Goal: Obtain resource: Download file/media

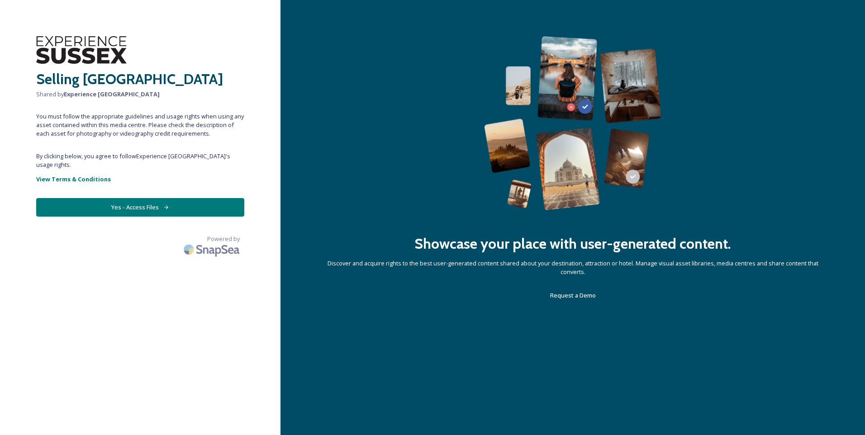
click at [162, 198] on button "Yes - Access Files" at bounding box center [140, 207] width 208 height 19
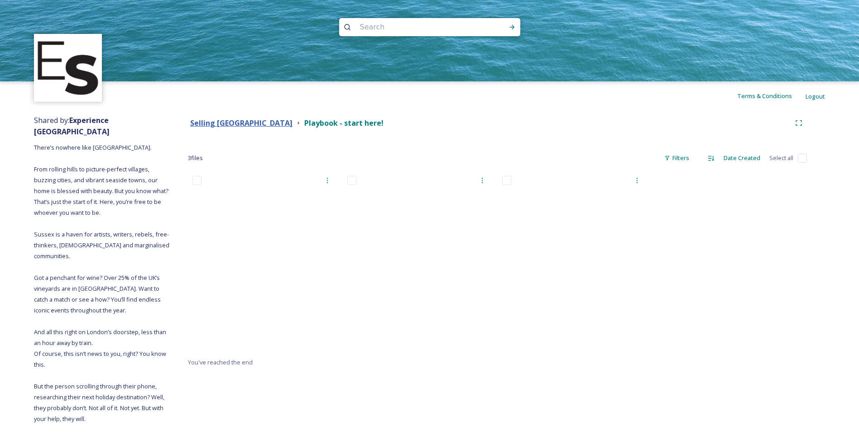
click at [233, 123] on strong "Selling Sussex" at bounding box center [241, 123] width 102 height 10
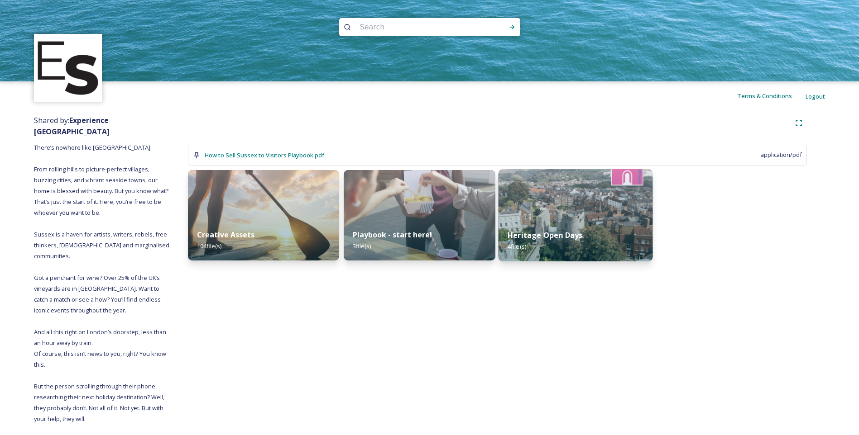
click at [558, 187] on img at bounding box center [575, 215] width 154 height 92
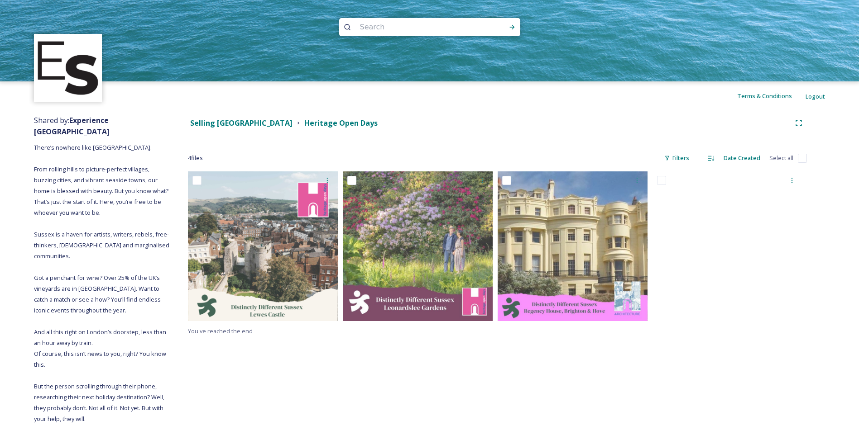
click at [423, 114] on div "Selling Sussex Heritage Open Days 4 file s Filters Date Created Select all You'…" at bounding box center [497, 328] width 655 height 436
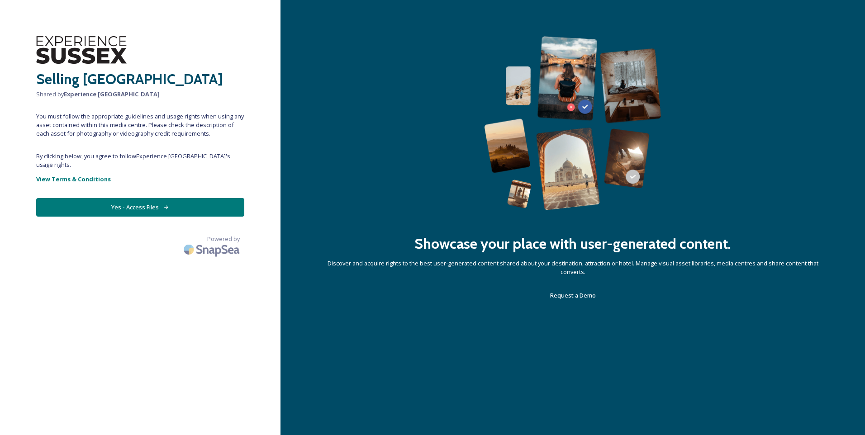
click at [135, 198] on button "Yes - Access Files" at bounding box center [140, 207] width 208 height 19
click at [145, 206] on button "Yes - Access Files" at bounding box center [140, 207] width 208 height 19
click at [113, 199] on button "Yes - Access Files" at bounding box center [140, 207] width 208 height 19
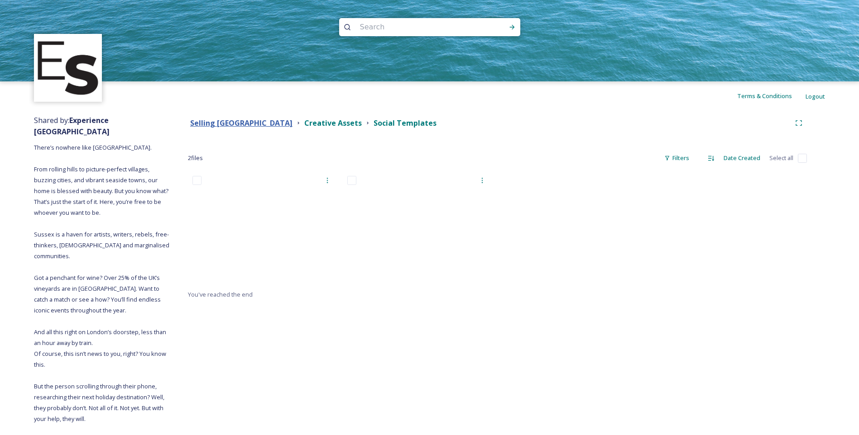
scroll to position [89, 0]
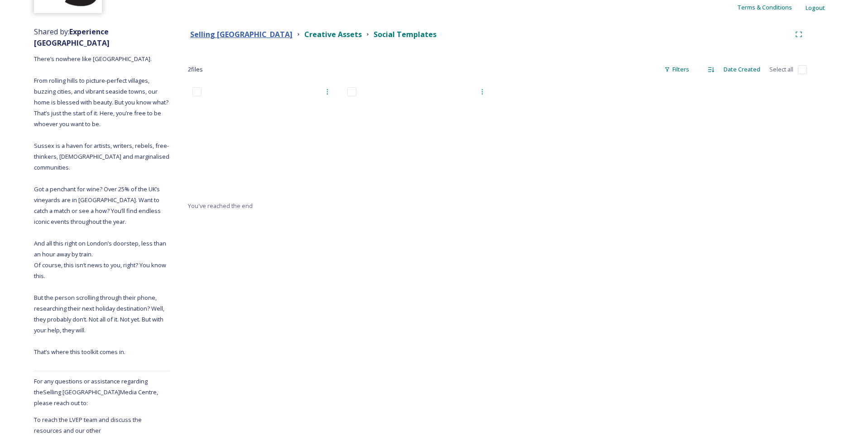
click at [222, 34] on strong "Selling [GEOGRAPHIC_DATA]" at bounding box center [241, 34] width 102 height 10
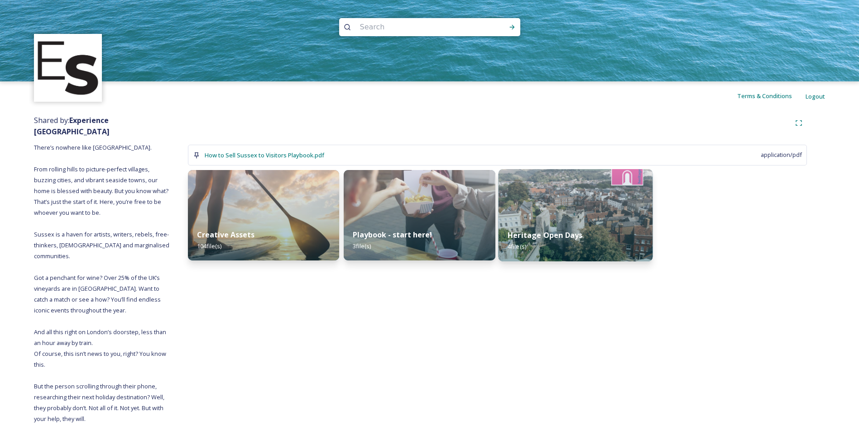
click at [572, 239] on strong "Heritage Open Days" at bounding box center [544, 235] width 75 height 10
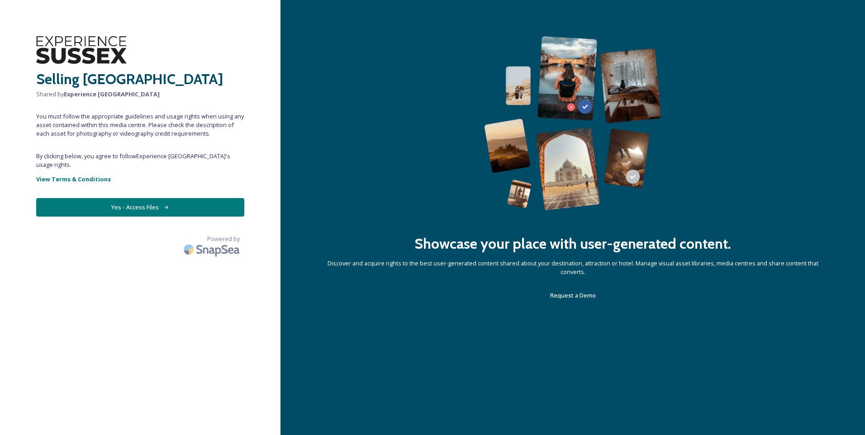
click at [149, 198] on button "Yes - Access Files" at bounding box center [140, 207] width 208 height 19
click at [124, 204] on button "Yes - Access Files" at bounding box center [140, 207] width 208 height 19
